Goal: Information Seeking & Learning: Find specific page/section

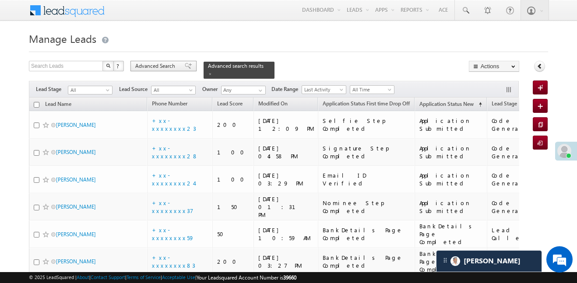
click at [165, 71] on div "Advanced Search" at bounding box center [163, 66] width 66 height 11
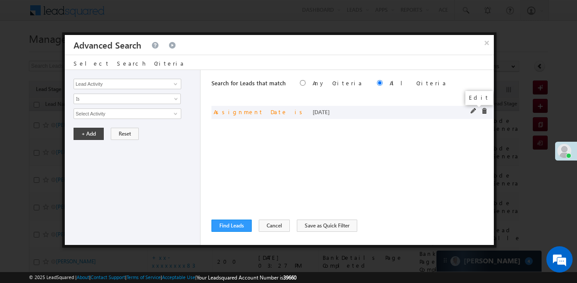
click at [474, 110] on span at bounding box center [473, 111] width 6 height 6
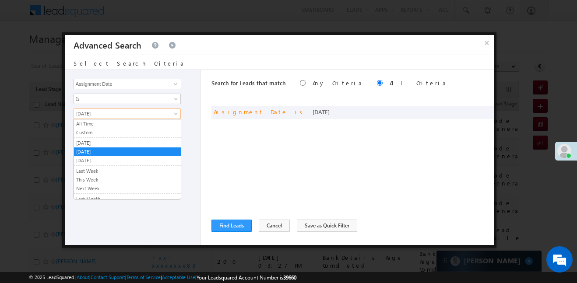
click at [133, 112] on span "[DATE]" at bounding box center [121, 114] width 95 height 8
drag, startPoint x: 126, startPoint y: 138, endPoint x: 124, endPoint y: 133, distance: 4.7
click at [124, 133] on ul "All Time Custom Yesterday Today Tomorrow Last Week This Week Next Week Last Mon…" at bounding box center [128, 159] width 108 height 81
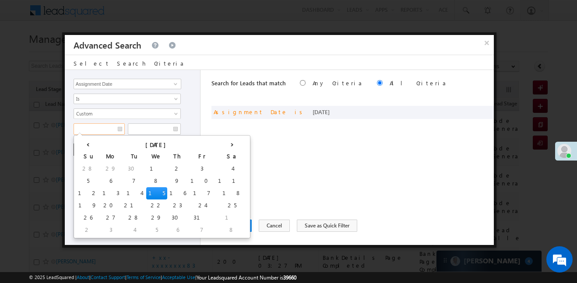
click at [124, 133] on input "text" at bounding box center [99, 128] width 51 height 11
click at [110, 132] on input "text" at bounding box center [99, 128] width 51 height 11
click at [81, 193] on td "12" at bounding box center [88, 193] width 25 height 12
type input "12/10/25"
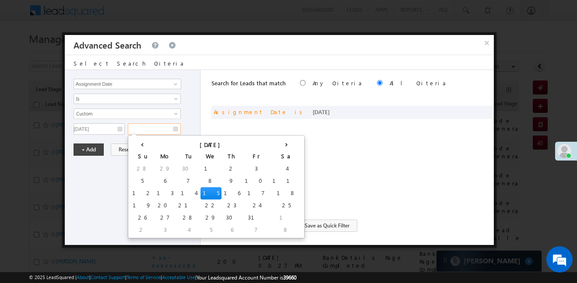
click at [160, 130] on input "text" at bounding box center [154, 128] width 53 height 11
click at [200, 196] on td "15" at bounding box center [210, 193] width 21 height 12
type input "15/10/25"
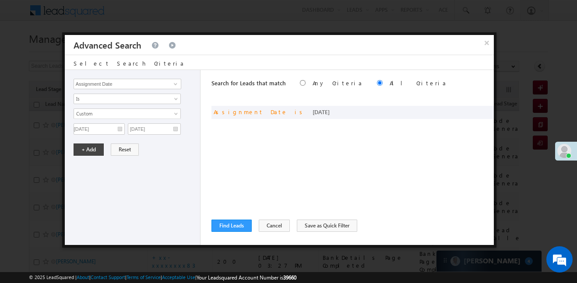
click at [96, 159] on div "Lead Activity Task Sales Group Prospect Id WA Last Message Timestamp 4th Day Di…" at bounding box center [133, 157] width 136 height 175
click at [92, 154] on button "+ Add" at bounding box center [89, 150] width 30 height 12
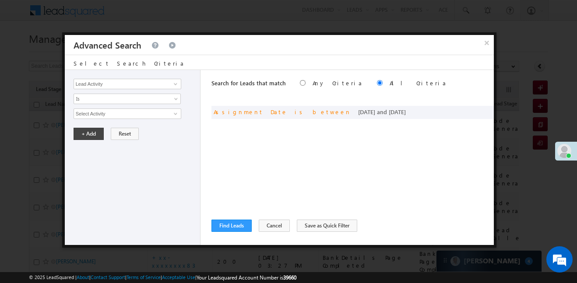
click at [87, 147] on div "Lead Activity Task Sales Group Prospect Id WA Last Message Timestamp 4th Day Di…" at bounding box center [133, 157] width 136 height 175
click at [230, 223] on button "Find Leads" at bounding box center [231, 226] width 40 height 12
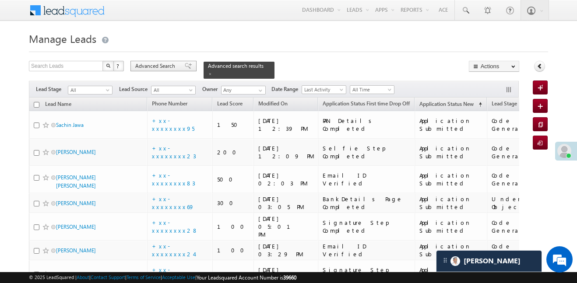
click at [154, 68] on span "Advanced Search" at bounding box center [156, 66] width 42 height 8
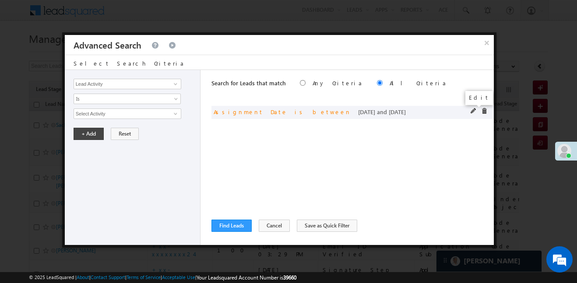
click at [474, 110] on span at bounding box center [473, 111] width 6 height 6
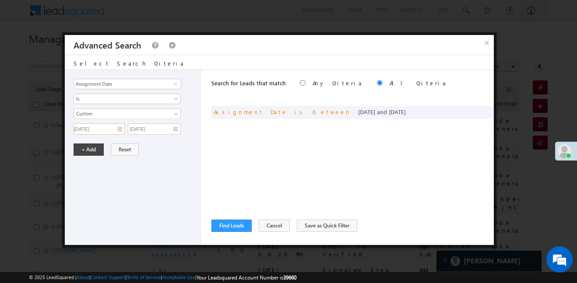
click at [116, 130] on input "12/10/25" at bounding box center [99, 128] width 51 height 11
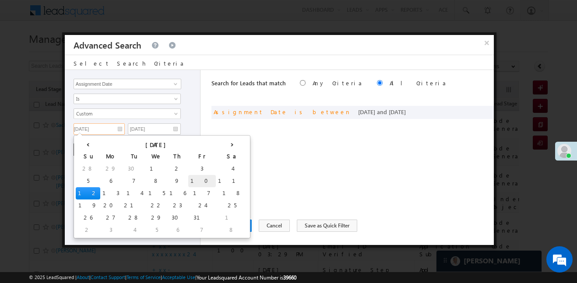
click at [188, 179] on td "10" at bounding box center [202, 181] width 28 height 12
type input "10/10/25"
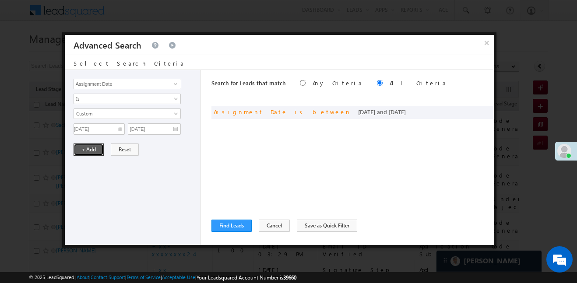
click at [87, 148] on button "+ Add" at bounding box center [89, 150] width 30 height 12
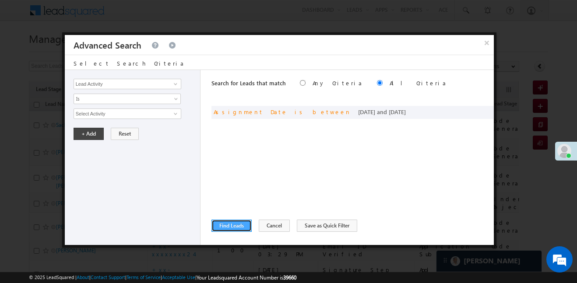
click at [215, 226] on button "Find Leads" at bounding box center [231, 226] width 40 height 12
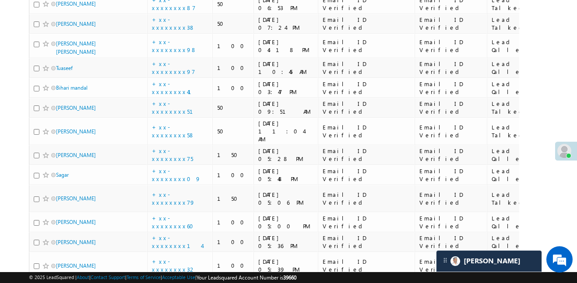
scroll to position [2057, 0]
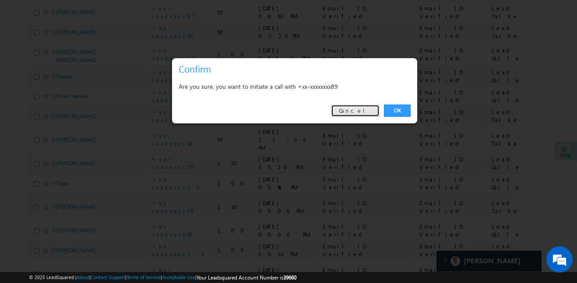
click at [361, 109] on link "Cancel" at bounding box center [355, 111] width 49 height 12
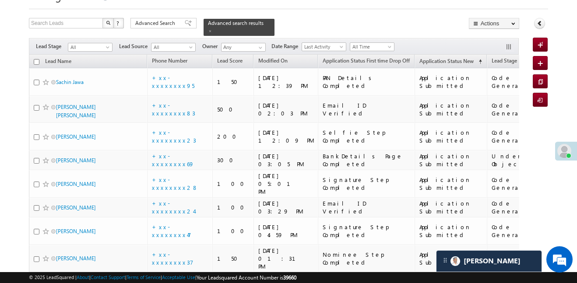
scroll to position [0, 0]
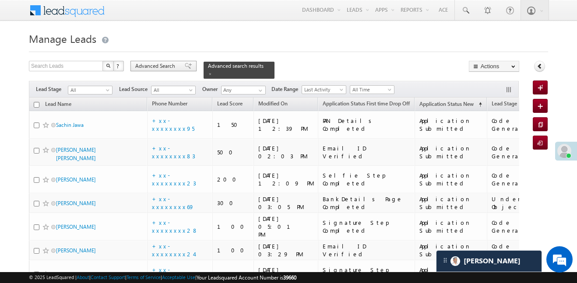
click at [185, 63] on span at bounding box center [188, 66] width 7 height 6
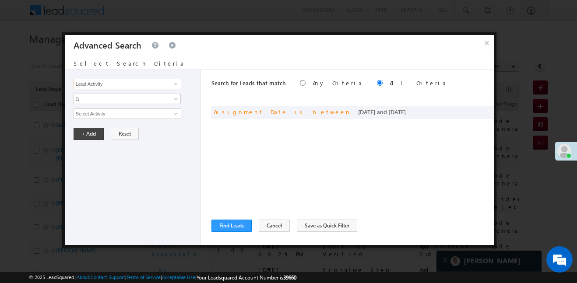
click at [162, 88] on input "Lead Activity" at bounding box center [128, 84] width 108 height 11
type input "lead stage"
click at [143, 109] on input "Select Activity" at bounding box center [128, 114] width 108 height 11
click at [121, 99] on span "Is" at bounding box center [121, 99] width 95 height 8
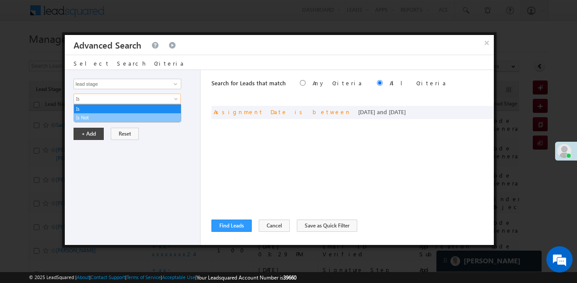
click at [96, 117] on link "Is Not" at bounding box center [127, 118] width 107 height 8
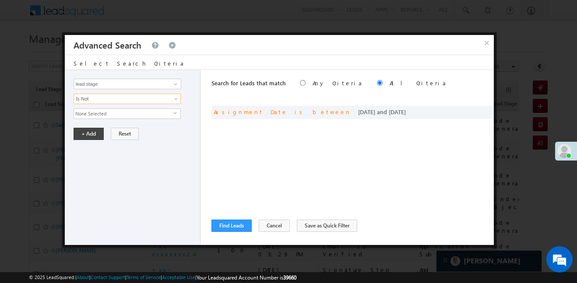
click at [95, 113] on span "None Selected" at bounding box center [123, 114] width 99 height 10
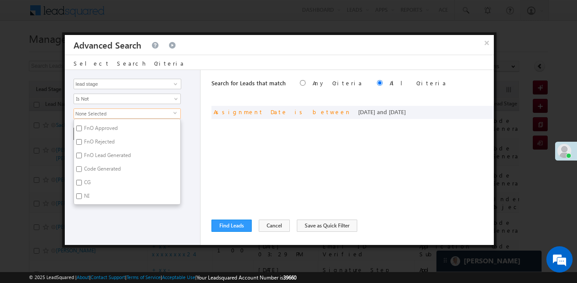
click at [77, 169] on input "Code Generated" at bounding box center [79, 169] width 6 height 6
checkbox input "true"
click at [79, 137] on input "Not Interested" at bounding box center [79, 136] width 6 height 6
checkbox input "true"
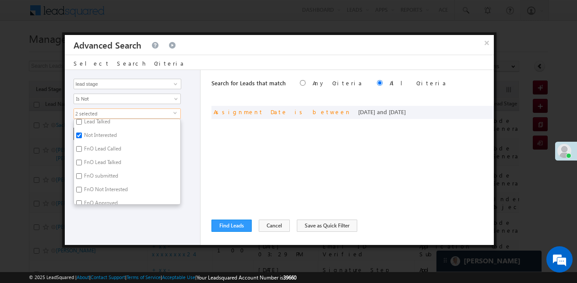
click at [96, 203] on label "FnO Approved" at bounding box center [100, 205] width 53 height 14
click at [82, 203] on input "FnO Approved" at bounding box center [79, 203] width 6 height 6
click at [80, 191] on input "FnO Approved" at bounding box center [79, 193] width 6 height 6
checkbox input "false"
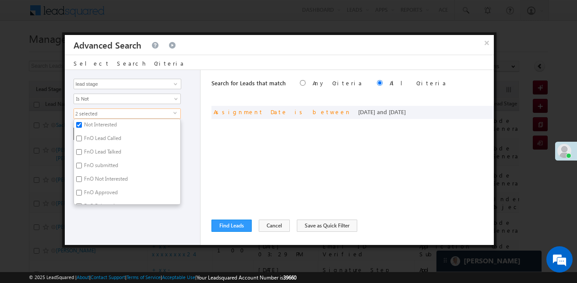
click at [112, 239] on div "Lead Activity Task Sales Group Prospect Id WA Last Message Timestamp 4th Day Di…" at bounding box center [133, 157] width 136 height 175
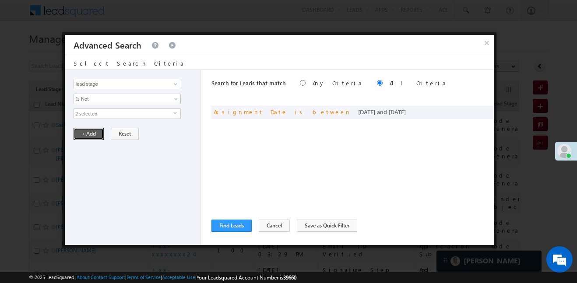
click at [82, 131] on button "+ Add" at bounding box center [89, 134] width 30 height 12
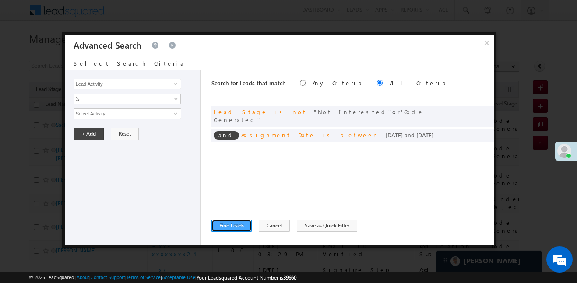
click at [241, 225] on button "Find Leads" at bounding box center [231, 226] width 40 height 12
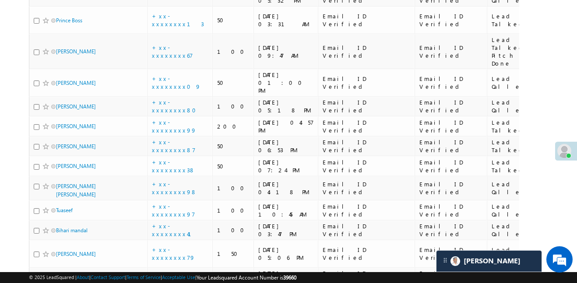
scroll to position [2098, 0]
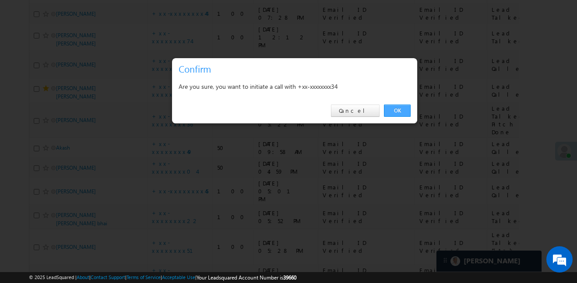
click at [394, 109] on link "OK" at bounding box center [397, 111] width 27 height 12
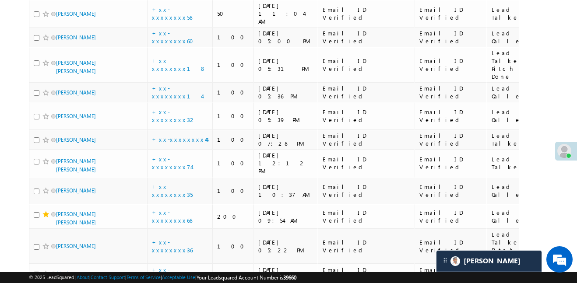
scroll to position [1986, 0]
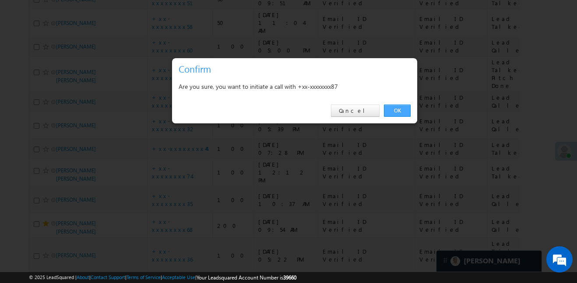
click at [400, 112] on link "OK" at bounding box center [397, 111] width 27 height 12
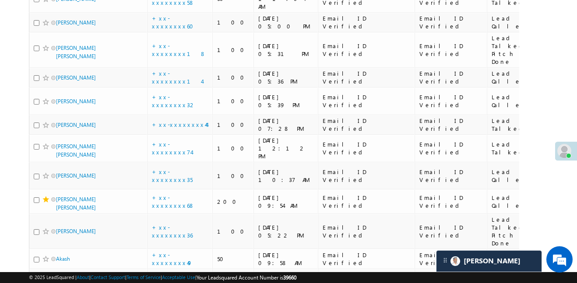
scroll to position [2040, 0]
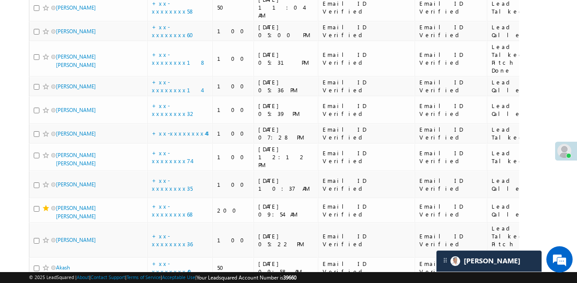
scroll to position [2002, 0]
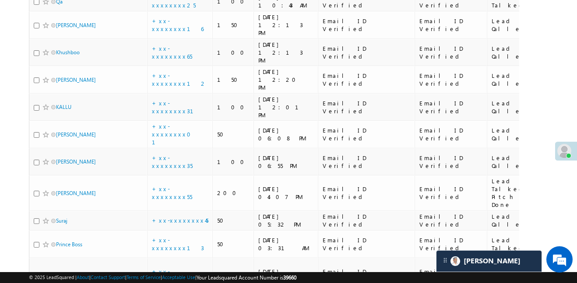
scroll to position [1443, 0]
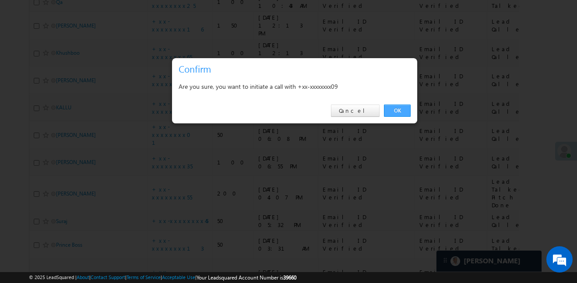
click at [400, 107] on link "OK" at bounding box center [397, 111] width 27 height 12
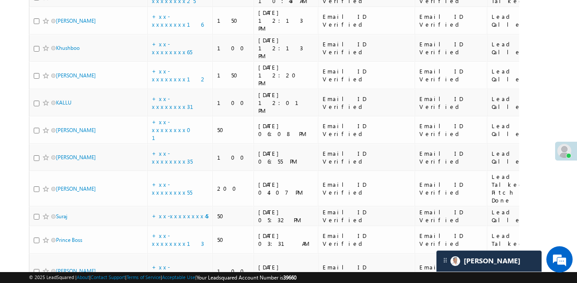
scroll to position [1452, 0]
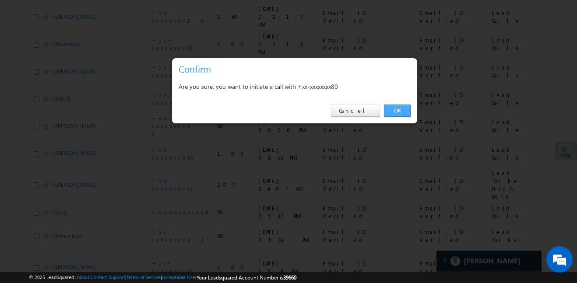
click at [399, 112] on link "OK" at bounding box center [397, 111] width 27 height 12
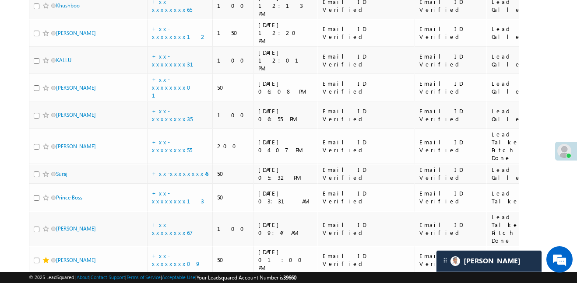
scroll to position [1491, 0]
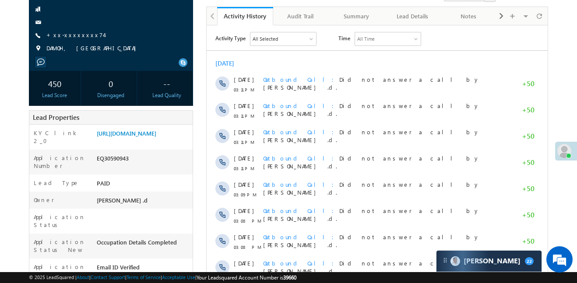
scroll to position [93, 0]
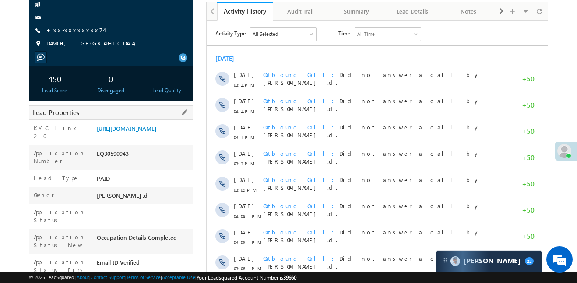
click at [147, 121] on div "KYC link 2_0 https://angelbroking1-pk3em7sa.customui-test.leadsquared.com?leadI…" at bounding box center [110, 132] width 163 height 25
click at [144, 131] on link "https://angelbroking1-pk3em7sa.customui-test.leadsquared.com?leadId=d420e387-56…" at bounding box center [127, 128] width 60 height 7
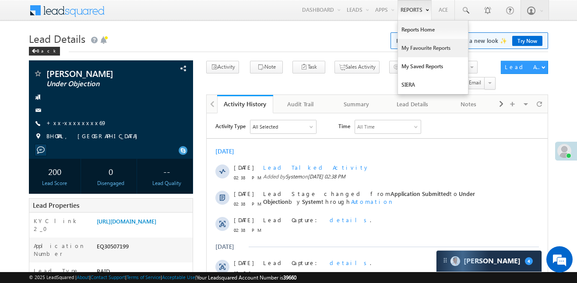
click at [422, 48] on link "My Favourite Reports" at bounding box center [433, 48] width 70 height 18
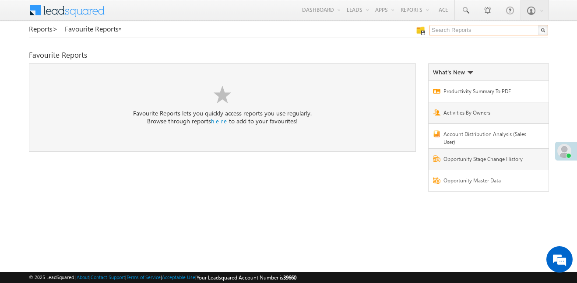
click at [449, 35] on input "text" at bounding box center [488, 30] width 119 height 11
type input "me to others"
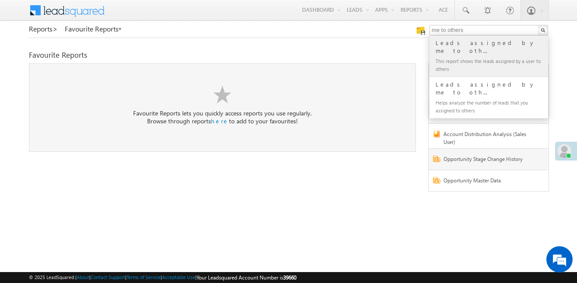
click at [481, 56] on div "This report shows the leads assigned by a user to others" at bounding box center [492, 65] width 117 height 18
click at [481, 55] on div "Favourite Reports" at bounding box center [288, 55] width 519 height 8
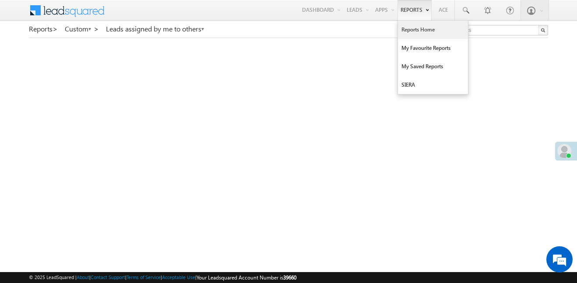
click at [414, 30] on link "Reports Home" at bounding box center [433, 30] width 70 height 18
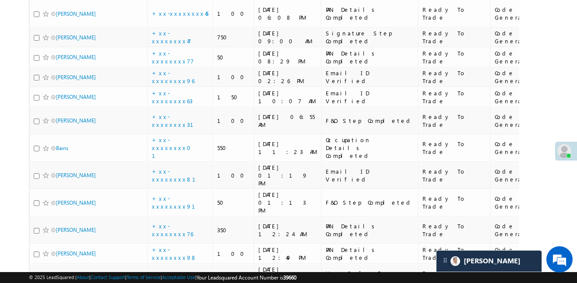
scroll to position [1415, 0]
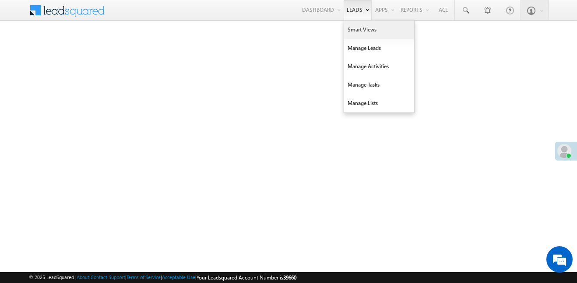
click at [363, 31] on link "Smart Views" at bounding box center [379, 30] width 70 height 18
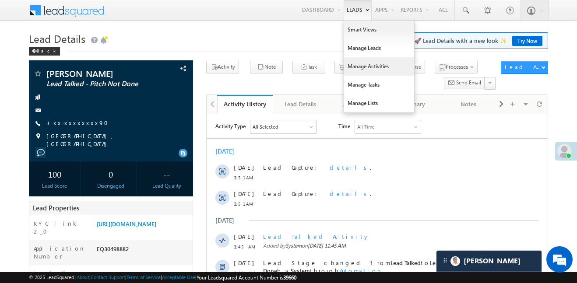
click at [365, 67] on link "Manage Activities" at bounding box center [379, 66] width 70 height 18
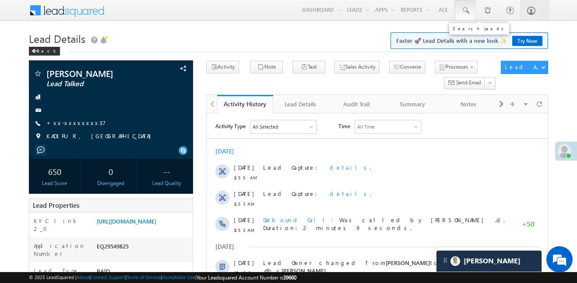
click at [466, 9] on span at bounding box center [465, 10] width 9 height 9
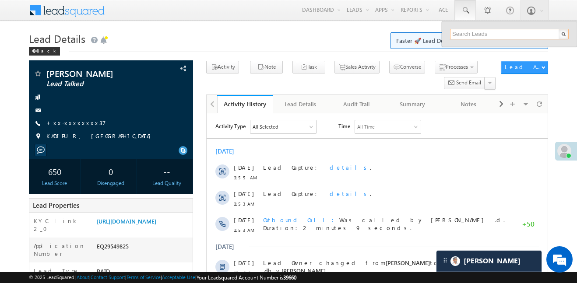
paste input "EQ30546942"
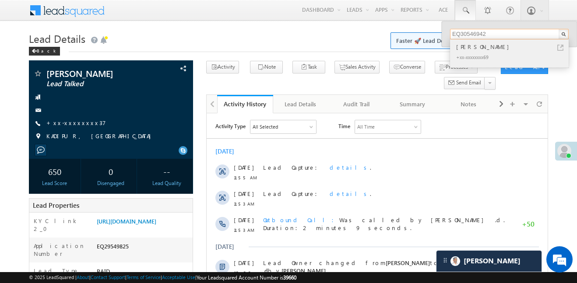
type input "EQ30546942"
click at [472, 46] on div "[PERSON_NAME]" at bounding box center [512, 47] width 117 height 10
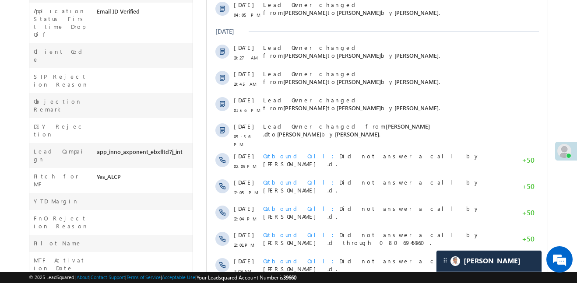
scroll to position [496, 0]
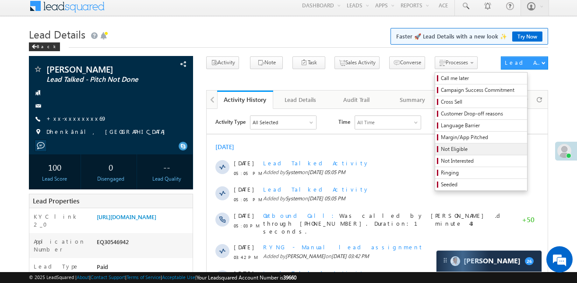
click at [441, 151] on span "Not Eligible" at bounding box center [482, 149] width 83 height 8
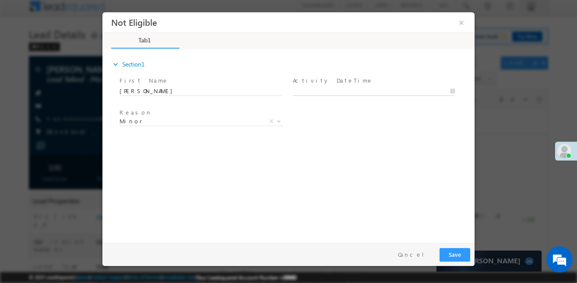
type input "15/10/25 5:06 PM"
click at [344, 91] on input "15/10/25 5:06 PM" at bounding box center [374, 91] width 162 height 9
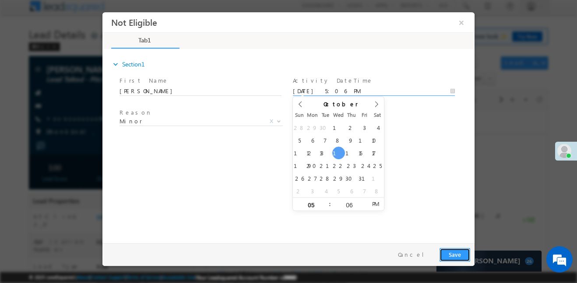
click at [455, 256] on button "Save" at bounding box center [454, 255] width 31 height 14
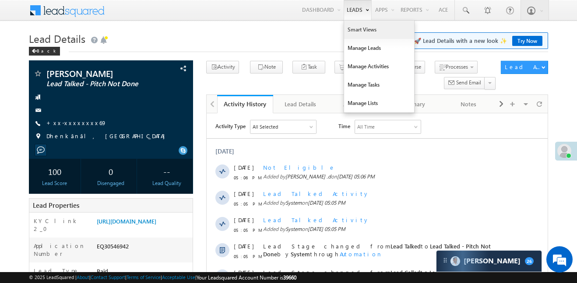
click at [360, 35] on link "Smart Views" at bounding box center [379, 30] width 70 height 18
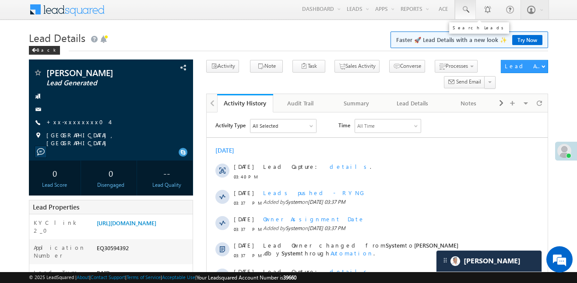
click at [470, 15] on link at bounding box center [465, 9] width 21 height 20
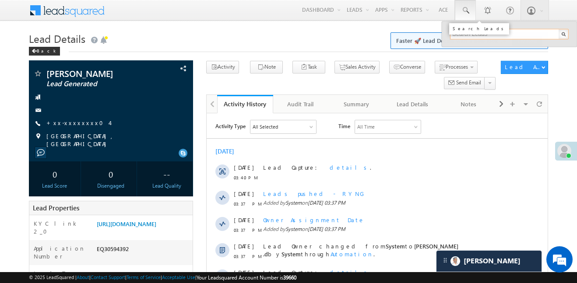
paste input "EQ30598567"
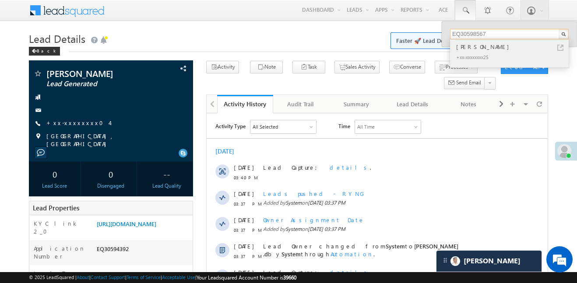
type input "EQ30598567"
click at [465, 51] on div "[PERSON_NAME]" at bounding box center [512, 47] width 117 height 10
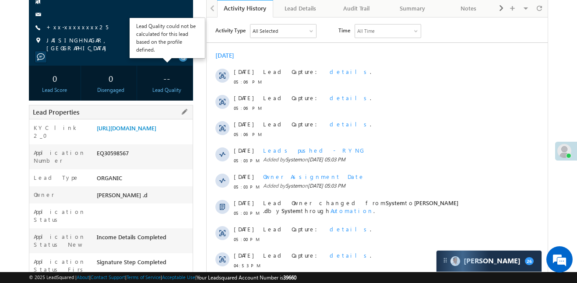
scroll to position [117, 0]
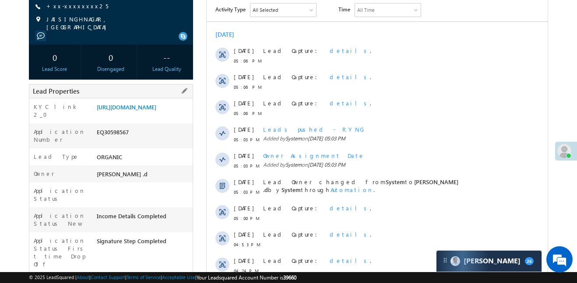
click at [154, 115] on div "[URL][DOMAIN_NAME]" at bounding box center [144, 109] width 98 height 12
click at [155, 111] on link "[URL][DOMAIN_NAME]" at bounding box center [127, 106] width 60 height 7
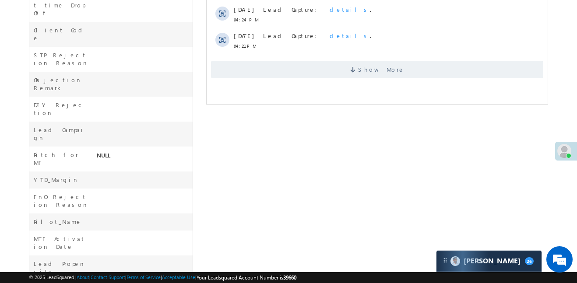
scroll to position [369, 0]
click at [398, 62] on span "Show More" at bounding box center [377, 69] width 332 height 18
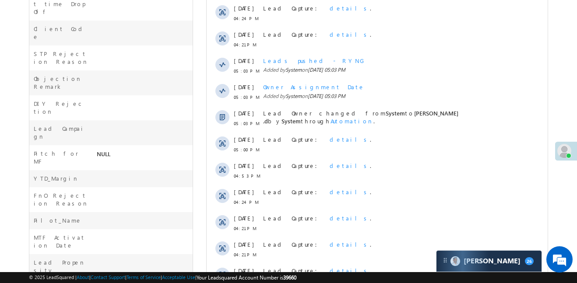
scroll to position [463, 0]
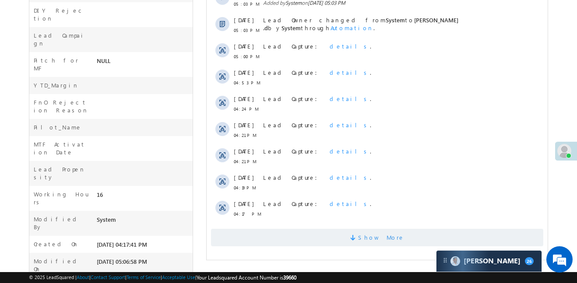
click at [389, 238] on span "Show More" at bounding box center [381, 238] width 46 height 18
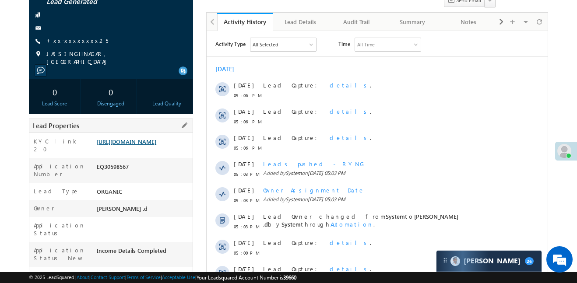
scroll to position [83, 0]
click at [155, 140] on link "https://angelbroking1-pk3em7sa.customui-test.leadsquared.com?leadId=18fe5ca6-39…" at bounding box center [127, 140] width 60 height 7
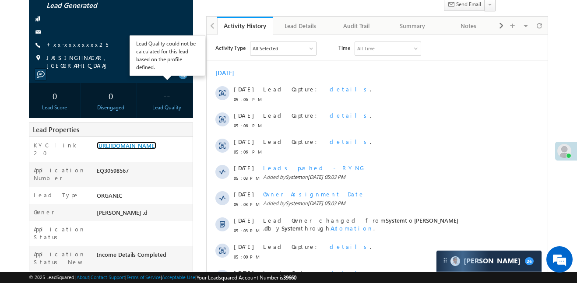
scroll to position [0, 0]
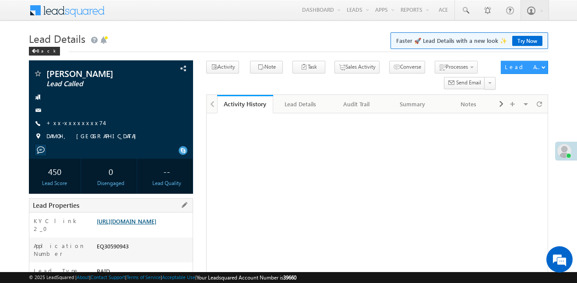
click at [140, 217] on link "[URL][DOMAIN_NAME]" at bounding box center [127, 220] width 60 height 7
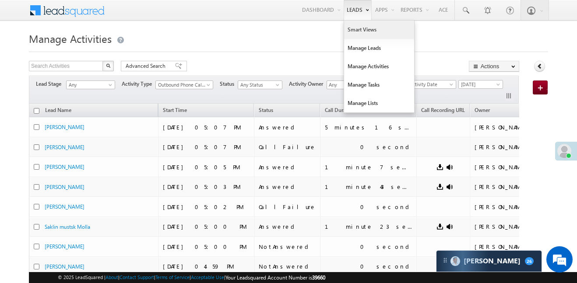
click at [355, 32] on link "Smart Views" at bounding box center [379, 30] width 70 height 18
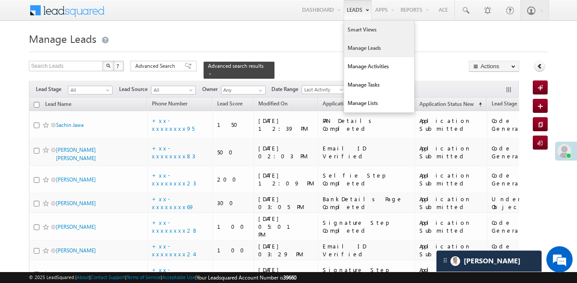
click at [364, 33] on link "Smart Views" at bounding box center [379, 30] width 70 height 18
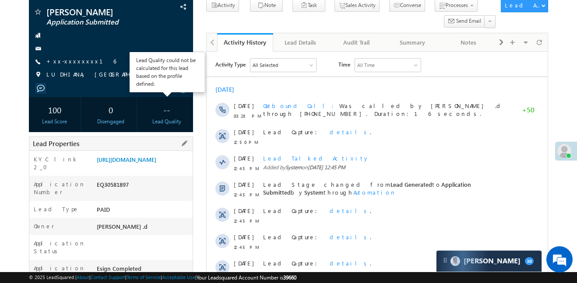
scroll to position [70, 0]
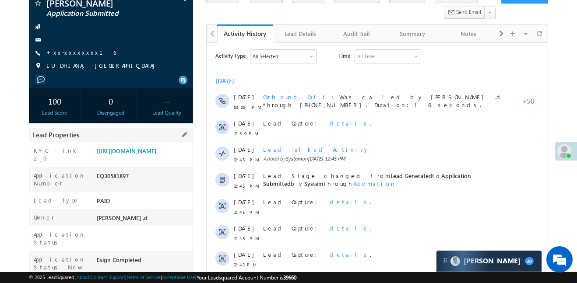
click at [168, 159] on div "[URL][DOMAIN_NAME]" at bounding box center [144, 153] width 98 height 12
click at [156, 154] on link "[URL][DOMAIN_NAME]" at bounding box center [127, 150] width 60 height 7
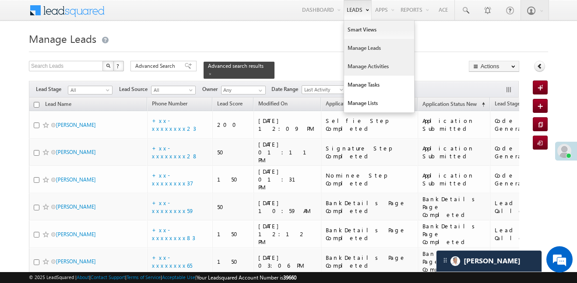
click at [372, 71] on link "Manage Activities" at bounding box center [379, 66] width 70 height 18
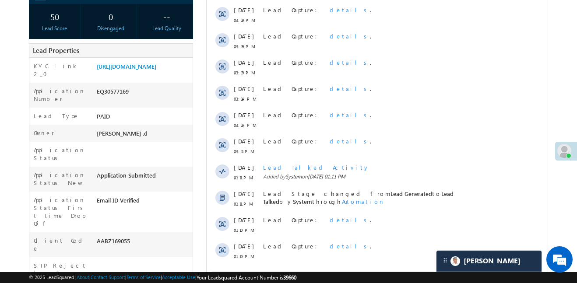
scroll to position [158, 0]
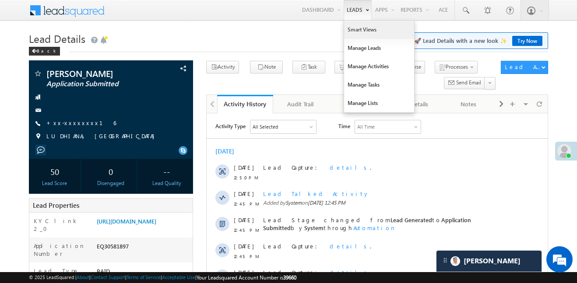
click at [363, 28] on link "Smart Views" at bounding box center [379, 30] width 70 height 18
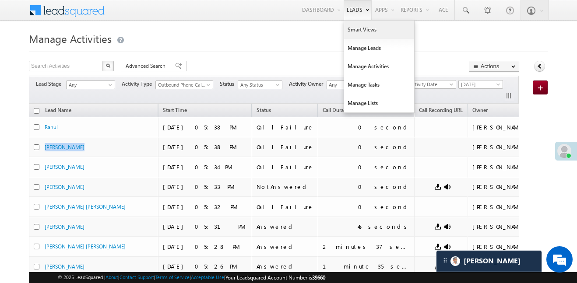
click at [352, 28] on link "Smart Views" at bounding box center [379, 30] width 70 height 18
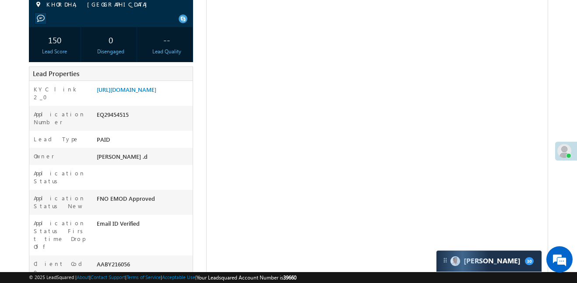
scroll to position [318, 0]
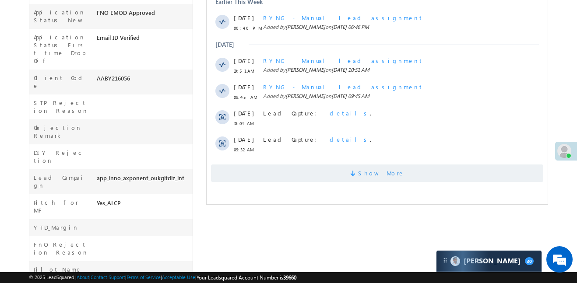
click at [358, 171] on span at bounding box center [354, 175] width 8 height 8
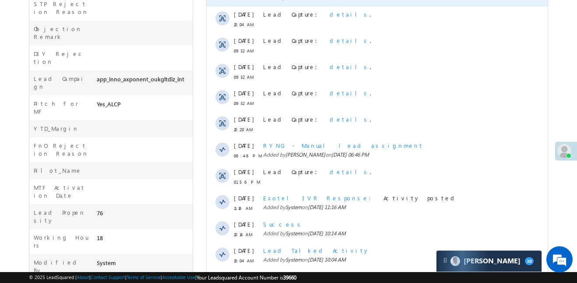
scroll to position [0, 0]
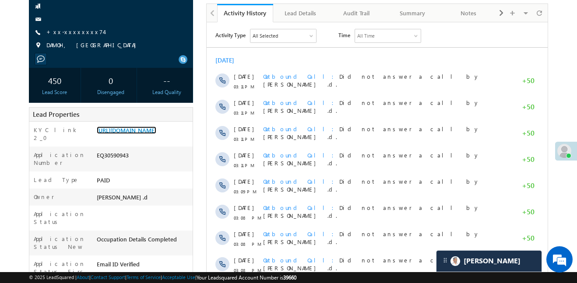
scroll to position [91, 0]
click at [153, 133] on link "[URL][DOMAIN_NAME]" at bounding box center [127, 129] width 60 height 7
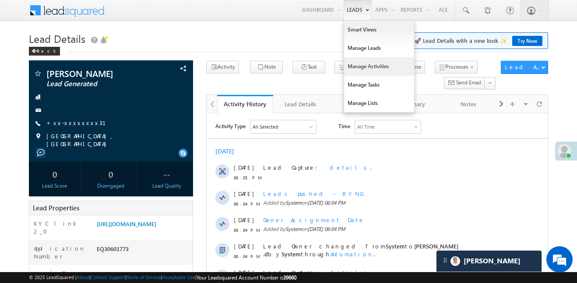
click at [370, 70] on link "Manage Activities" at bounding box center [379, 66] width 70 height 18
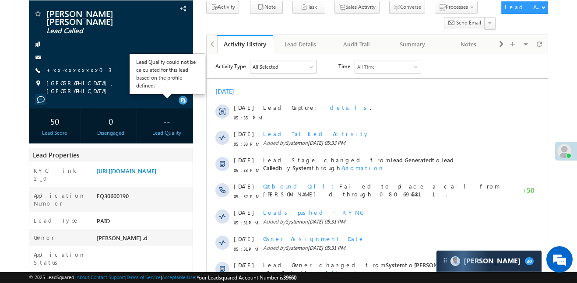
scroll to position [141, 0]
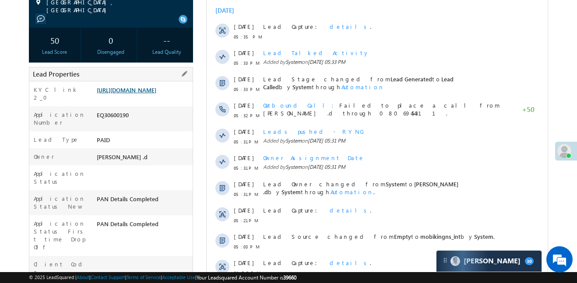
click at [153, 91] on link "https://angelbroking1-pk3em7sa.customui-test.leadsquared.com?leadId=647a47a7-da…" at bounding box center [127, 89] width 60 height 7
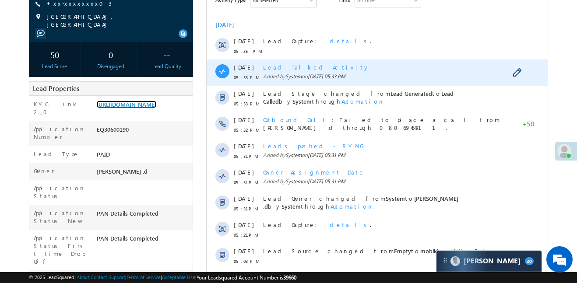
scroll to position [89, 0]
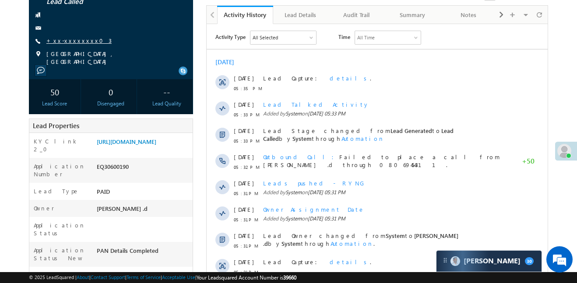
click at [64, 37] on link "+xx-xxxxxxxx03" at bounding box center [78, 40] width 65 height 7
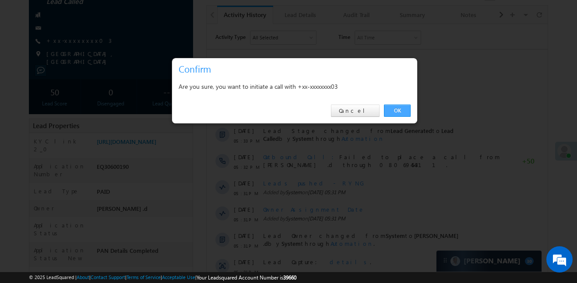
click at [409, 109] on link "OK" at bounding box center [397, 111] width 27 height 12
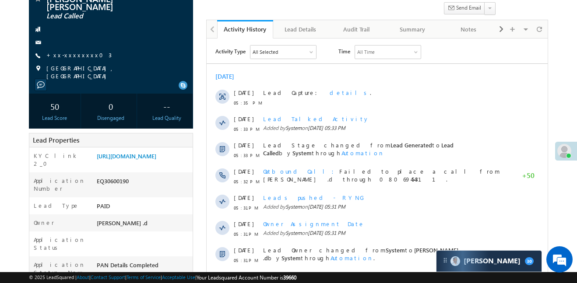
scroll to position [0, 0]
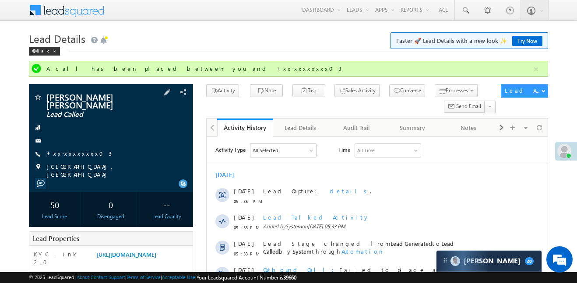
drag, startPoint x: 63, startPoint y: 150, endPoint x: 73, endPoint y: 153, distance: 9.8
click at [64, 150] on span "+xx-xxxxxxxx03" at bounding box center [78, 154] width 65 height 9
click at [70, 150] on link "+xx-xxxxxxxx03" at bounding box center [78, 153] width 65 height 7
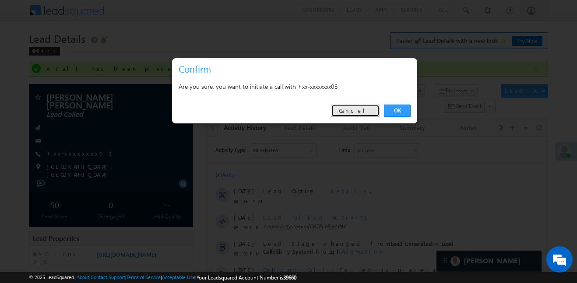
click at [359, 111] on link "Cancel" at bounding box center [355, 111] width 49 height 12
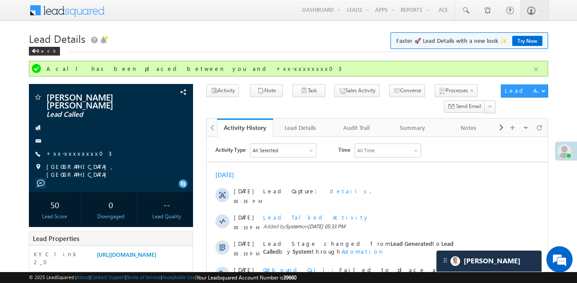
click at [533, 68] on button "button" at bounding box center [535, 69] width 11 height 11
